Goal: Feedback & Contribution: Submit feedback/report problem

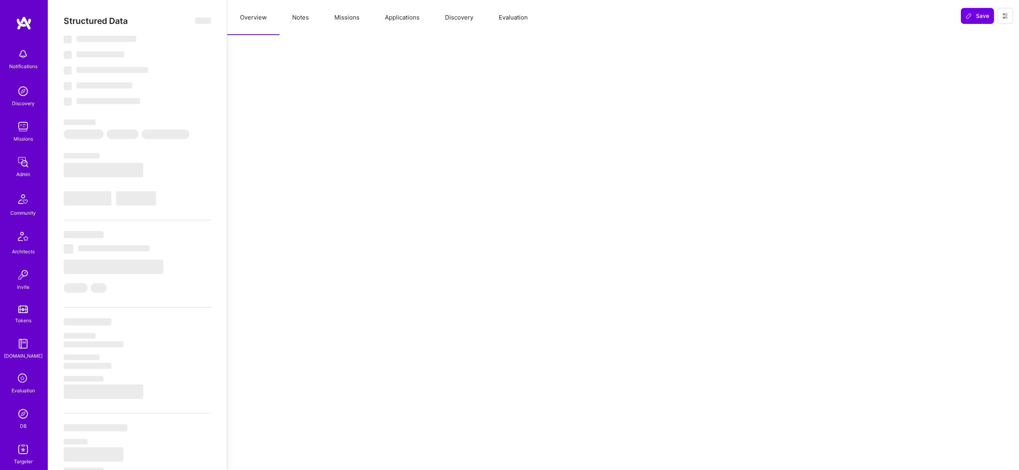
select select "Future Date"
select select "5"
select select "7"
select select "6"
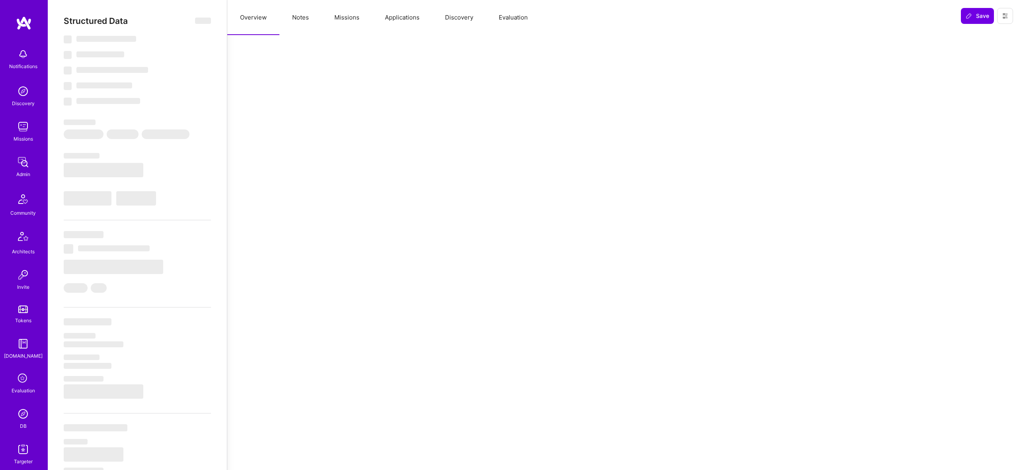
select select "FR"
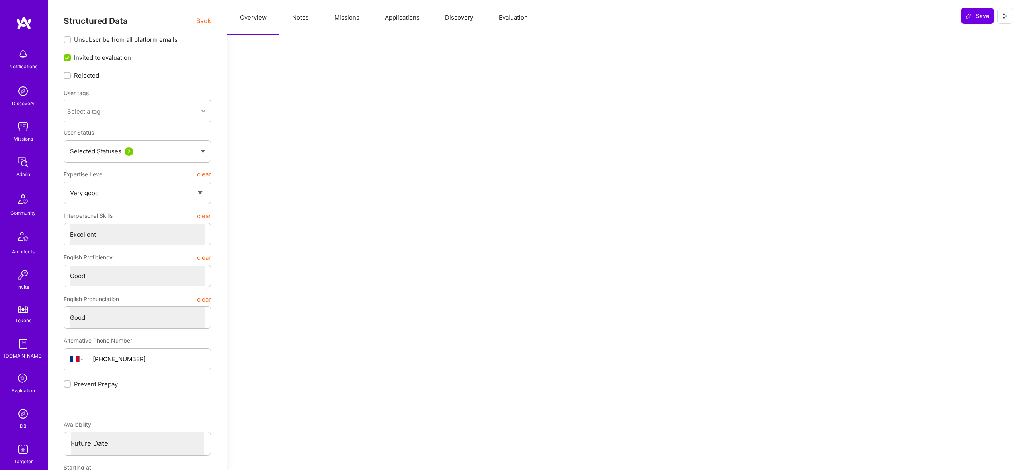
click at [516, 18] on button "Evaluation" at bounding box center [513, 17] width 55 height 35
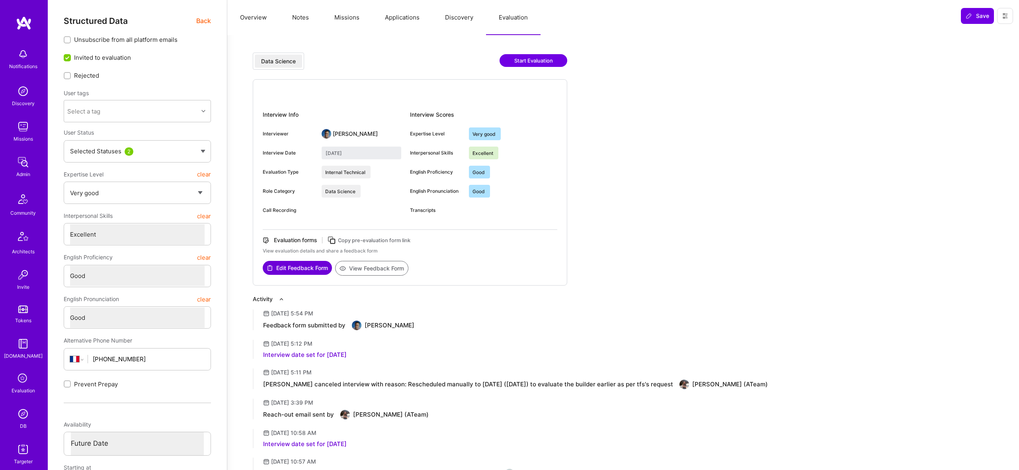
click at [380, 265] on button "View Feedback Form" at bounding box center [371, 268] width 73 height 15
